Goal: Task Accomplishment & Management: Manage account settings

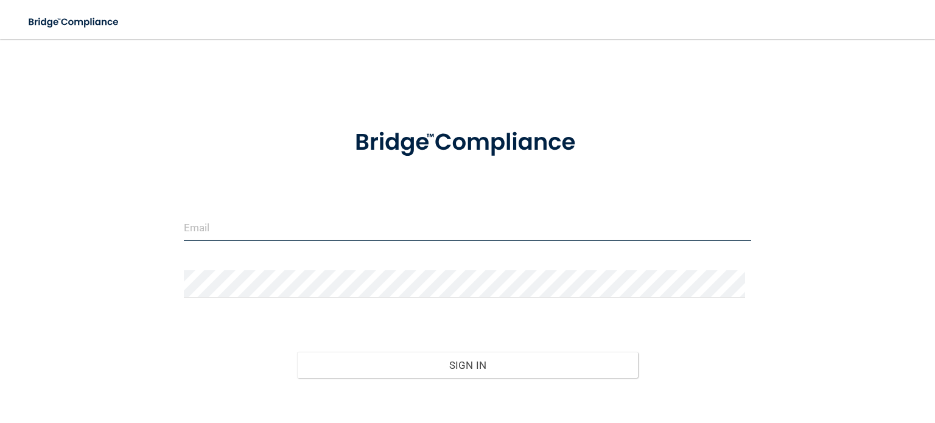
click at [219, 227] on input "email" at bounding box center [467, 227] width 567 height 27
type input "[EMAIL_ADDRESS][DOMAIN_NAME]"
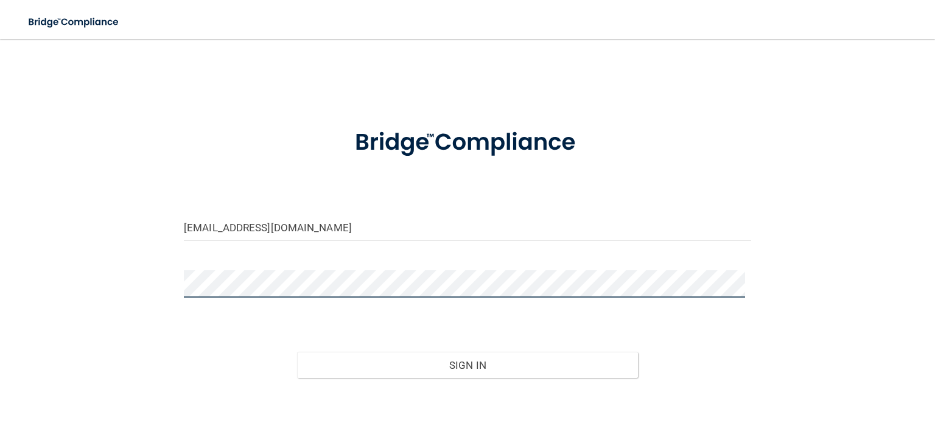
click at [297, 352] on button "Sign In" at bounding box center [467, 365] width 340 height 27
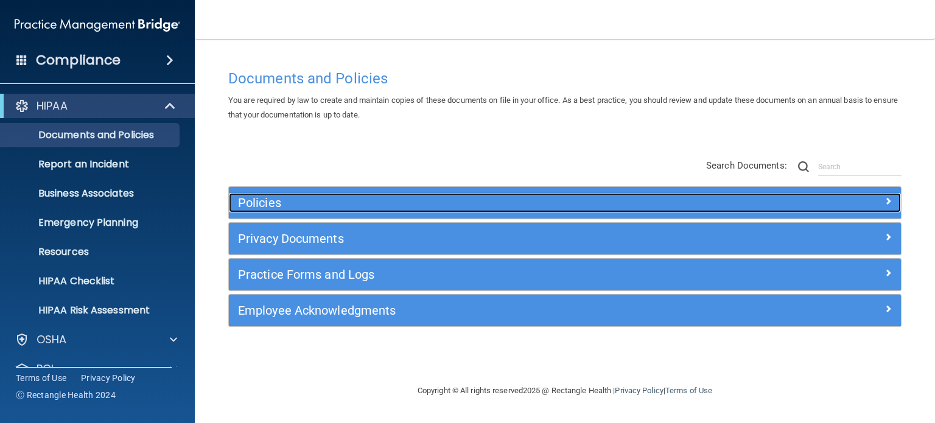
click at [275, 200] on h5 "Policies" at bounding box center [481, 202] width 486 height 13
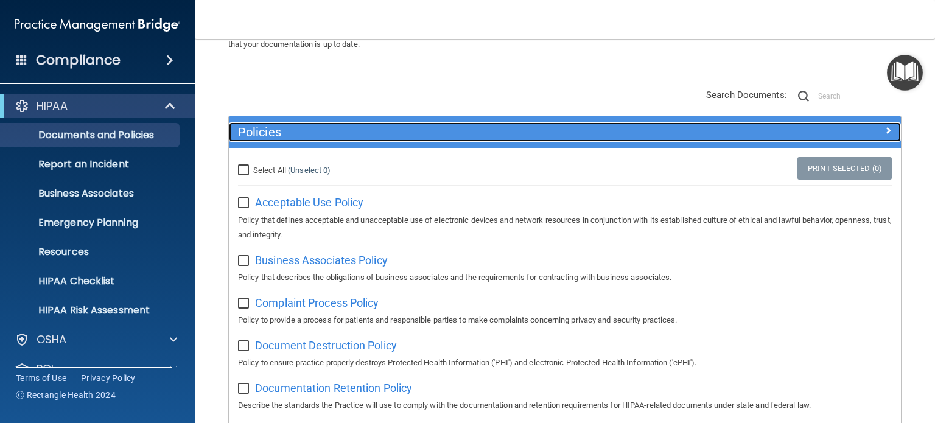
scroll to position [70, 0]
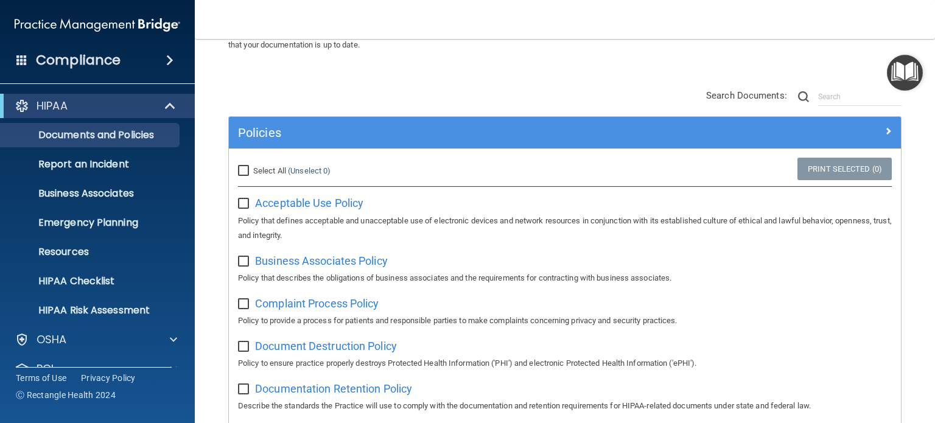
click at [240, 166] on input "Select All (Unselect 0) Unselect All" at bounding box center [245, 171] width 14 height 10
checkbox input "true"
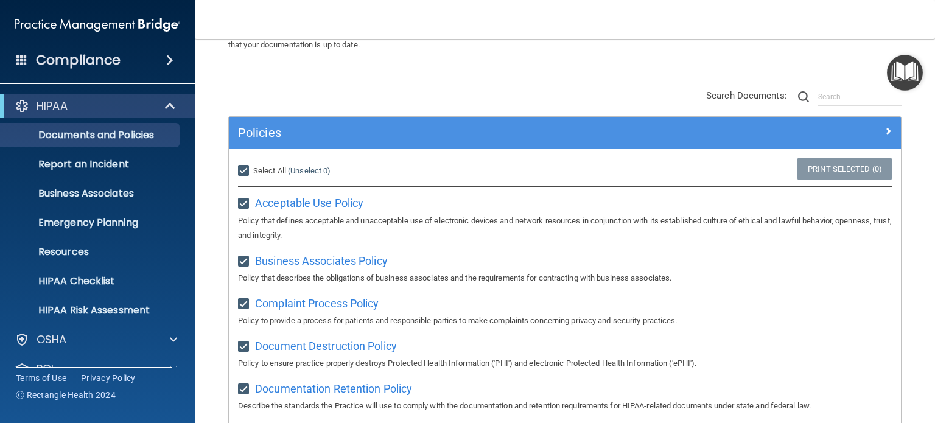
checkbox input "true"
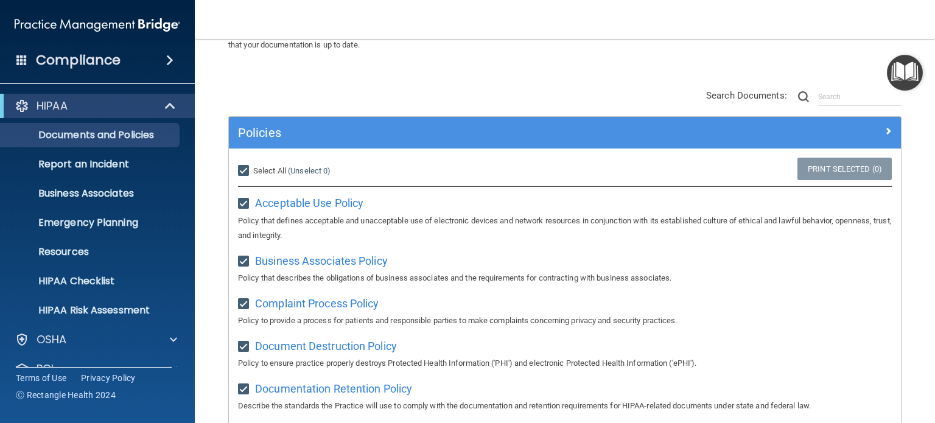
checkbox input "true"
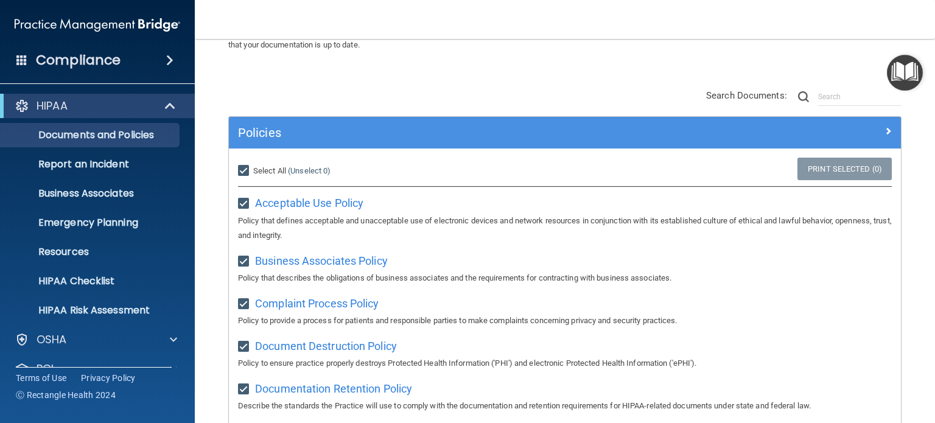
checkbox input "true"
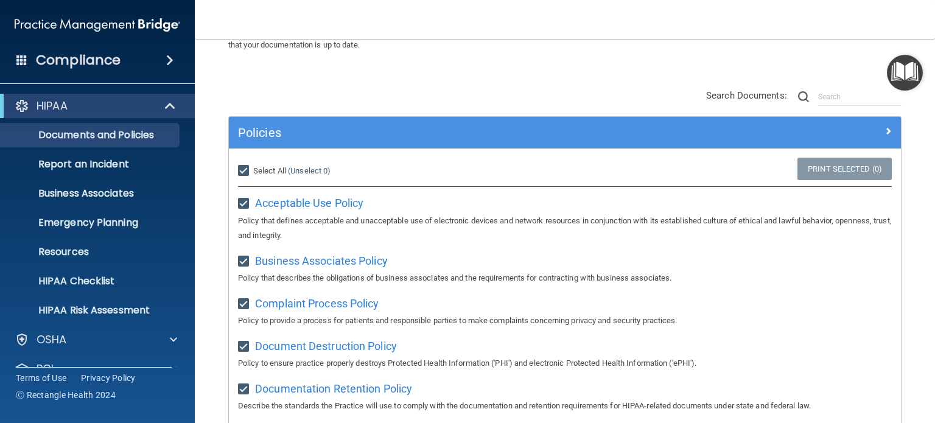
checkbox input "true"
click at [248, 169] on input "Select All (Unselect 21) Unselect All" at bounding box center [245, 171] width 14 height 10
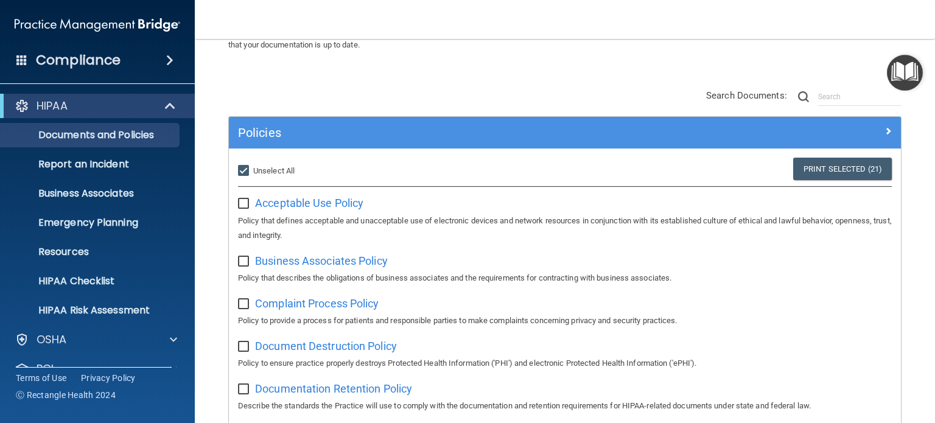
checkbox input "false"
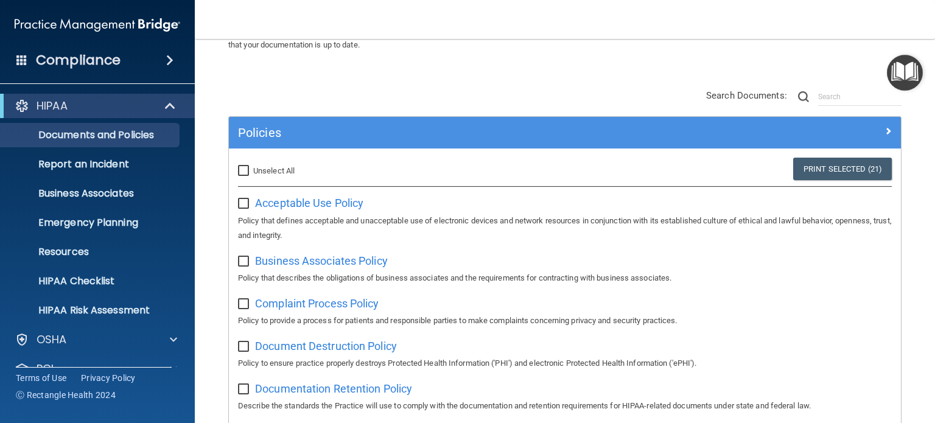
checkbox input "false"
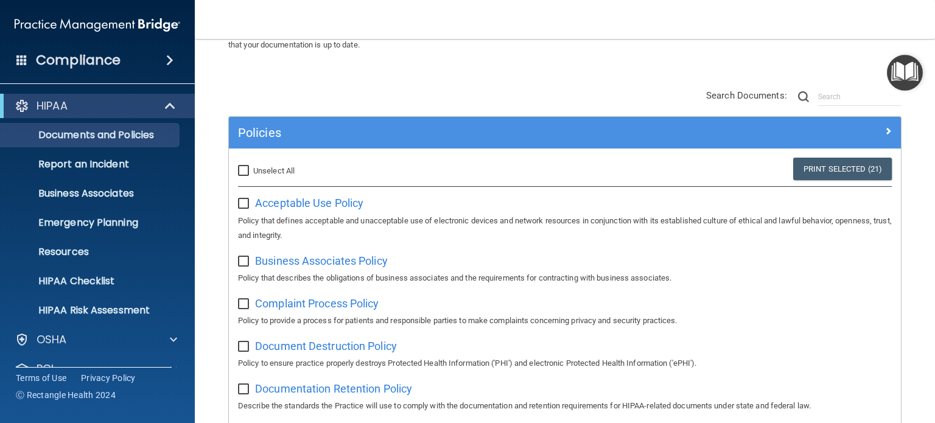
checkbox input "false"
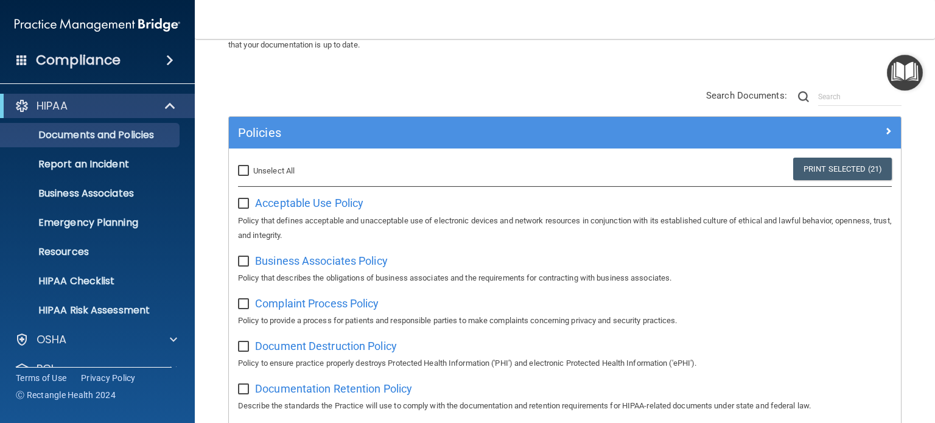
checkbox input "false"
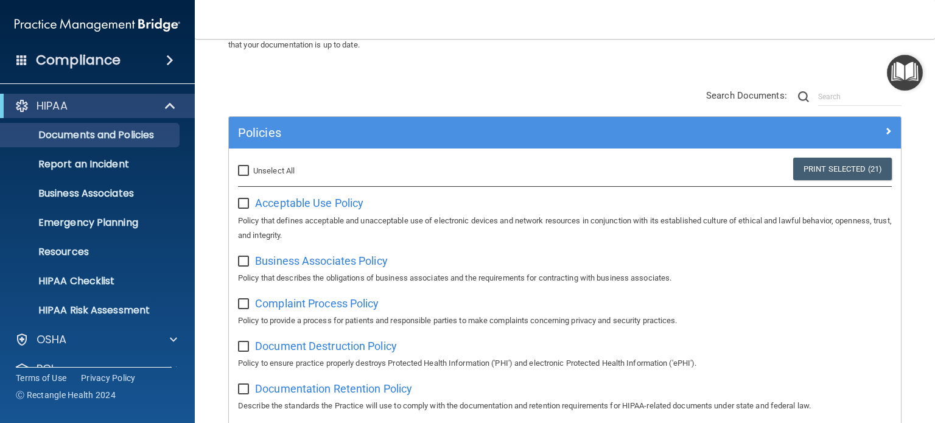
checkbox input "false"
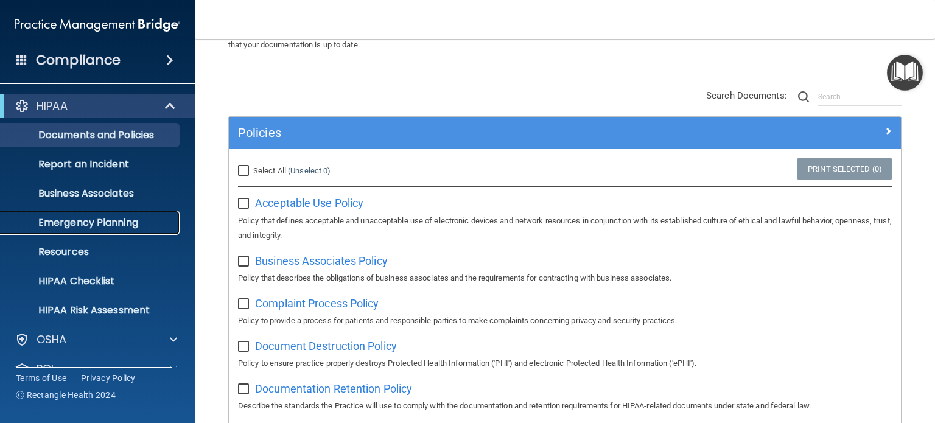
click at [73, 221] on p "Emergency Planning" at bounding box center [91, 223] width 166 height 12
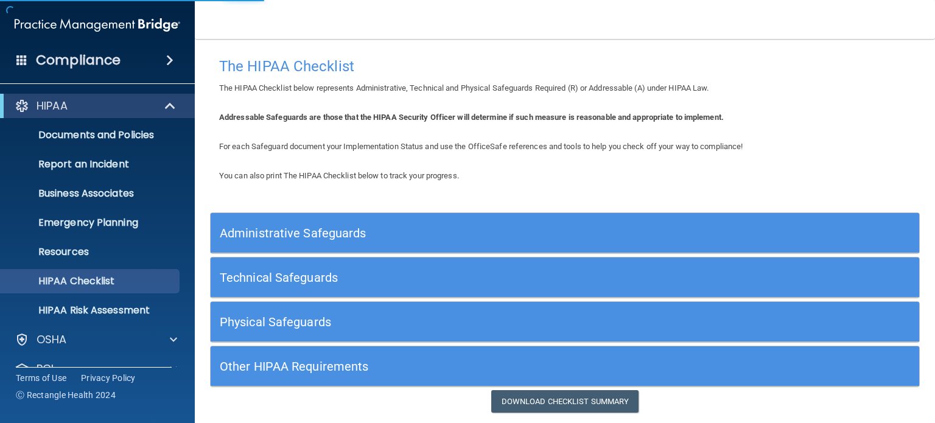
click at [284, 232] on h5 "Administrative Safeguards" at bounding box center [476, 232] width 513 height 13
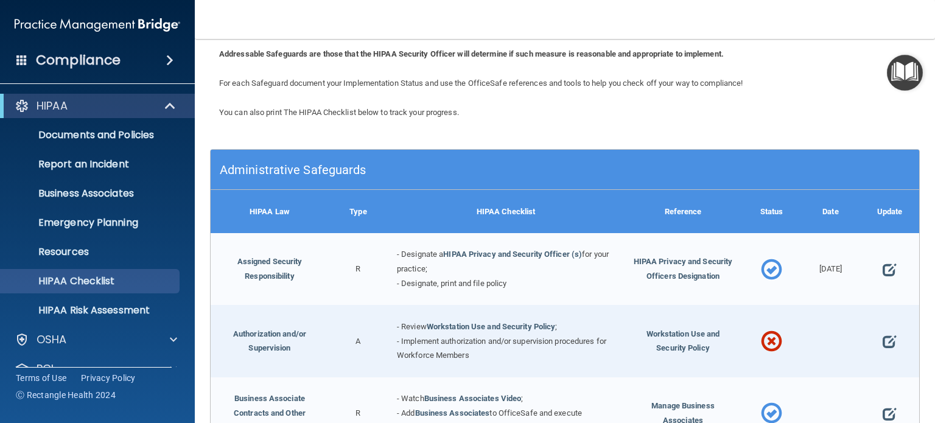
scroll to position [64, 0]
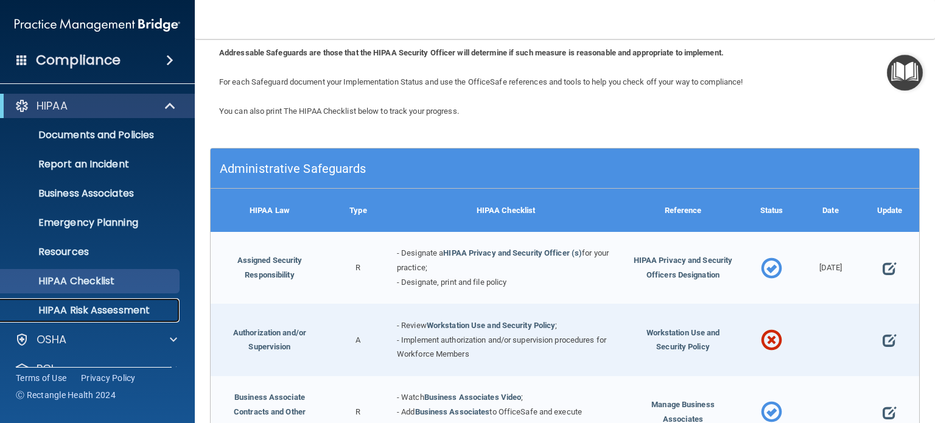
click at [105, 311] on p "HIPAA Risk Assessment" at bounding box center [91, 310] width 166 height 12
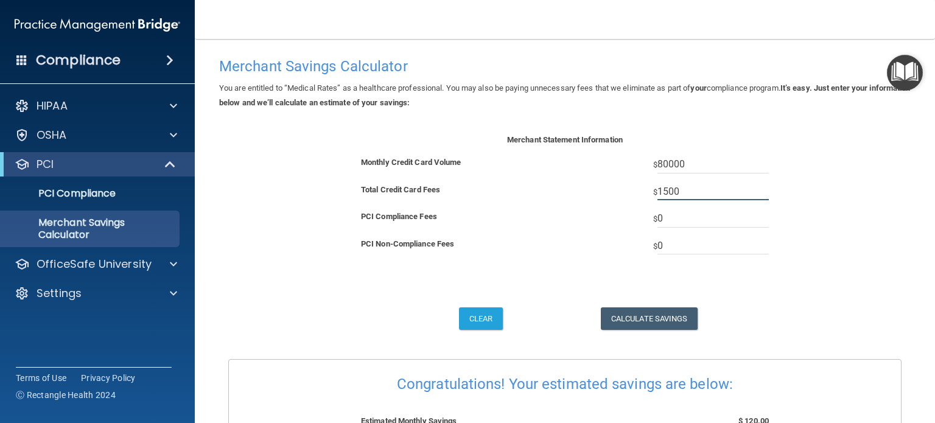
drag, startPoint x: 685, startPoint y: 191, endPoint x: 610, endPoint y: 180, distance: 76.2
click at [610, 180] on div "Merchant Statement Information Monthly Credit Card Volume $ 80000 Total Credit …" at bounding box center [565, 205] width 444 height 145
type input "2100"
click at [639, 324] on button "Calculate Savings" at bounding box center [649, 318] width 97 height 23
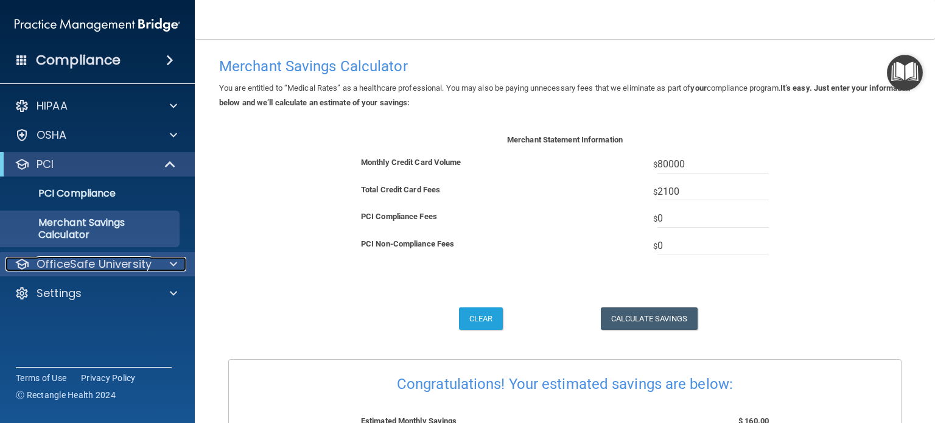
click at [72, 267] on p "OfficeSafe University" at bounding box center [94, 264] width 115 height 15
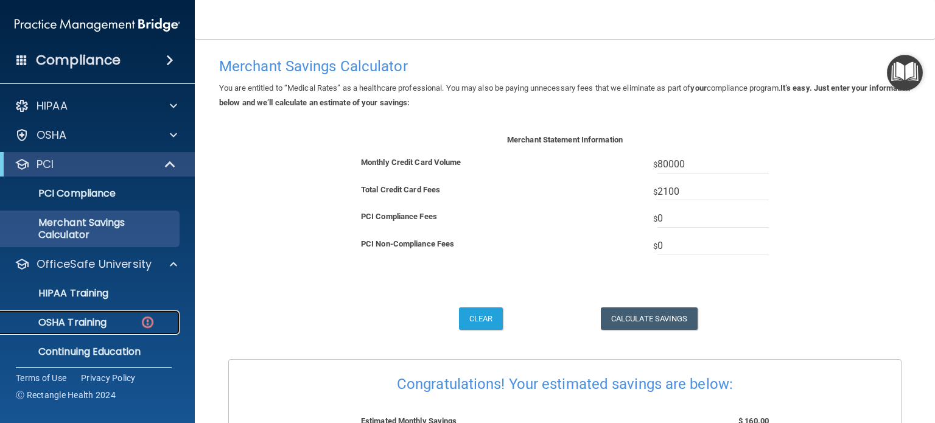
click at [78, 317] on p "OSHA Training" at bounding box center [57, 322] width 99 height 12
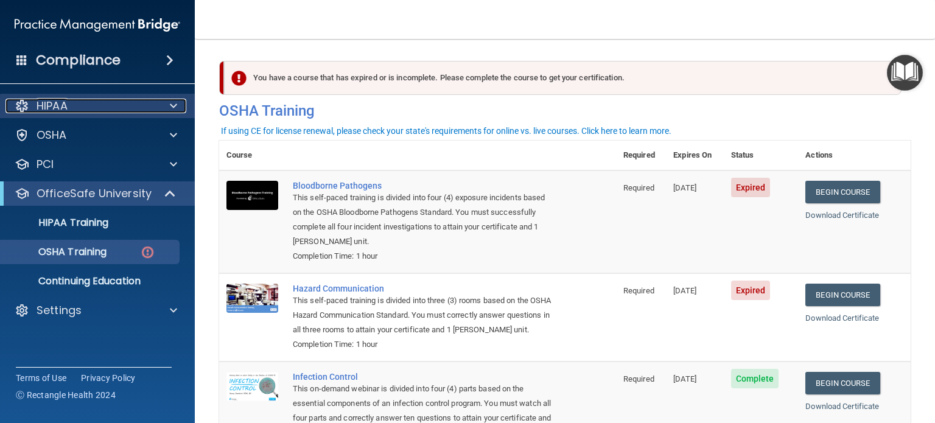
click at [64, 102] on p "HIPAA" at bounding box center [52, 106] width 31 height 15
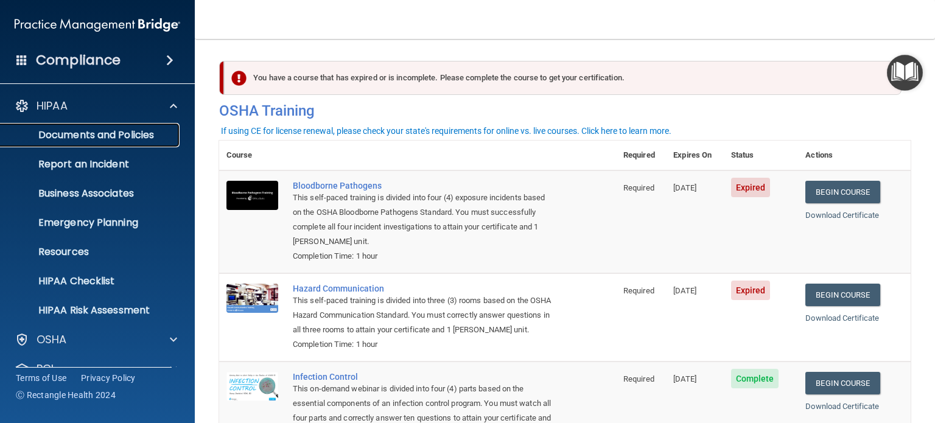
click at [61, 135] on p "Documents and Policies" at bounding box center [91, 135] width 166 height 12
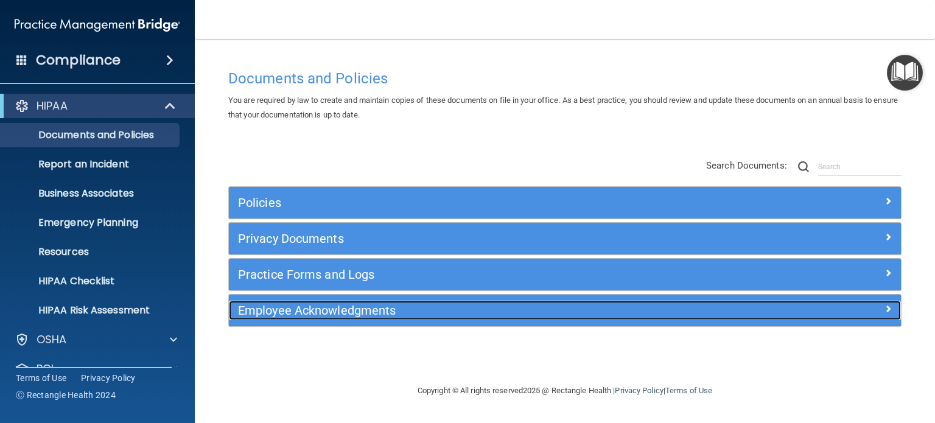
click at [369, 309] on h5 "Employee Acknowledgments" at bounding box center [481, 310] width 486 height 13
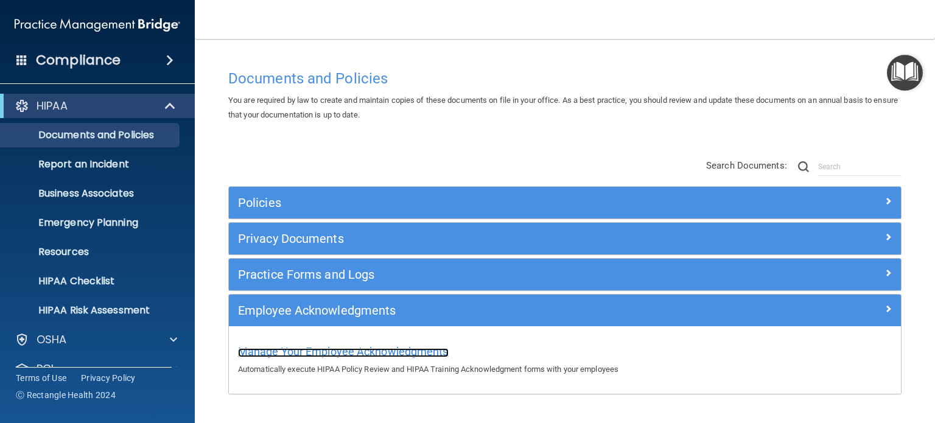
click at [369, 347] on span "Manage Your Employee Acknowledgments" at bounding box center [343, 351] width 211 height 13
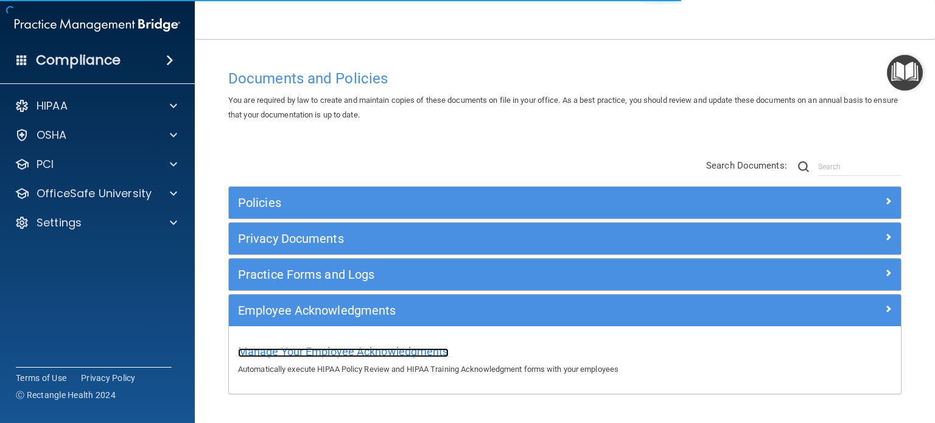
click at [326, 350] on span "Manage Your Employee Acknowledgments" at bounding box center [343, 351] width 211 height 13
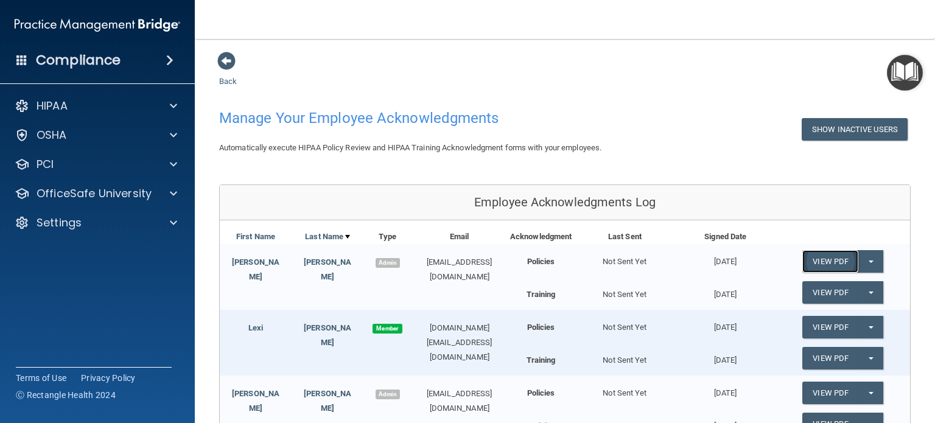
click at [818, 259] on link "View PDF" at bounding box center [830, 261] width 56 height 23
